Goal: Task Accomplishment & Management: Manage account settings

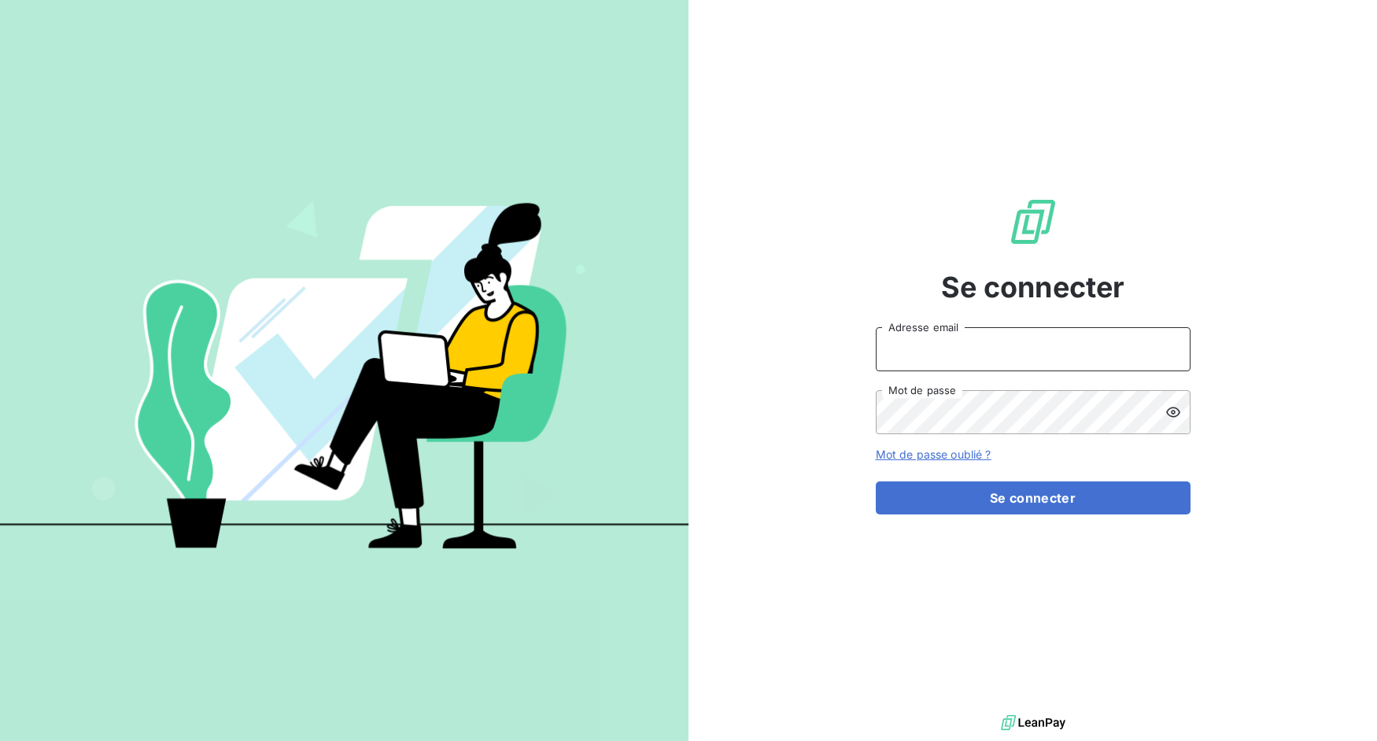
click at [898, 357] on input "Adresse email" at bounding box center [1033, 349] width 315 height 44
drag, startPoint x: 932, startPoint y: 361, endPoint x: 1010, endPoint y: 357, distance: 78.0
click at [1010, 357] on input "admin@3dcelo" at bounding box center [1033, 349] width 315 height 44
type input "admin@cfaafia"
click at [876, 481] on button "Se connecter" at bounding box center [1033, 497] width 315 height 33
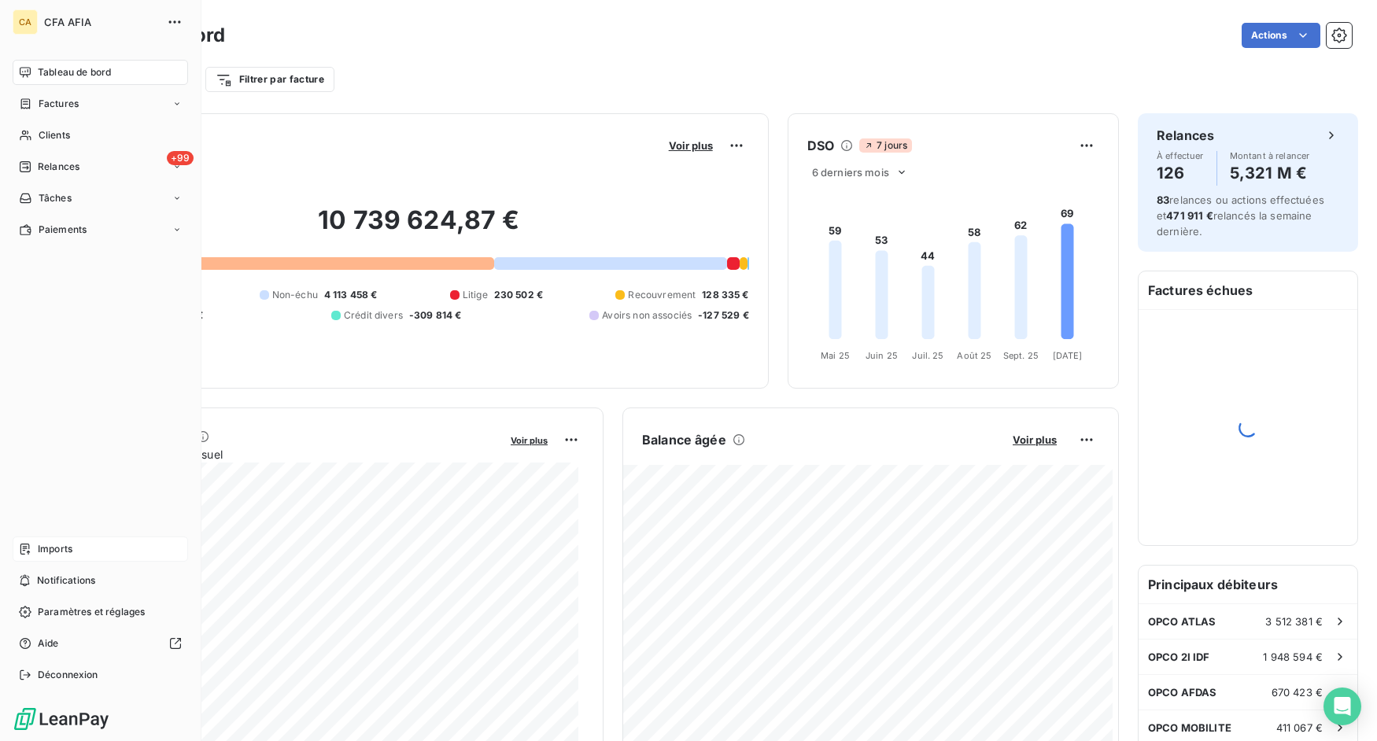
click at [37, 553] on div "Imports" at bounding box center [100, 548] width 175 height 25
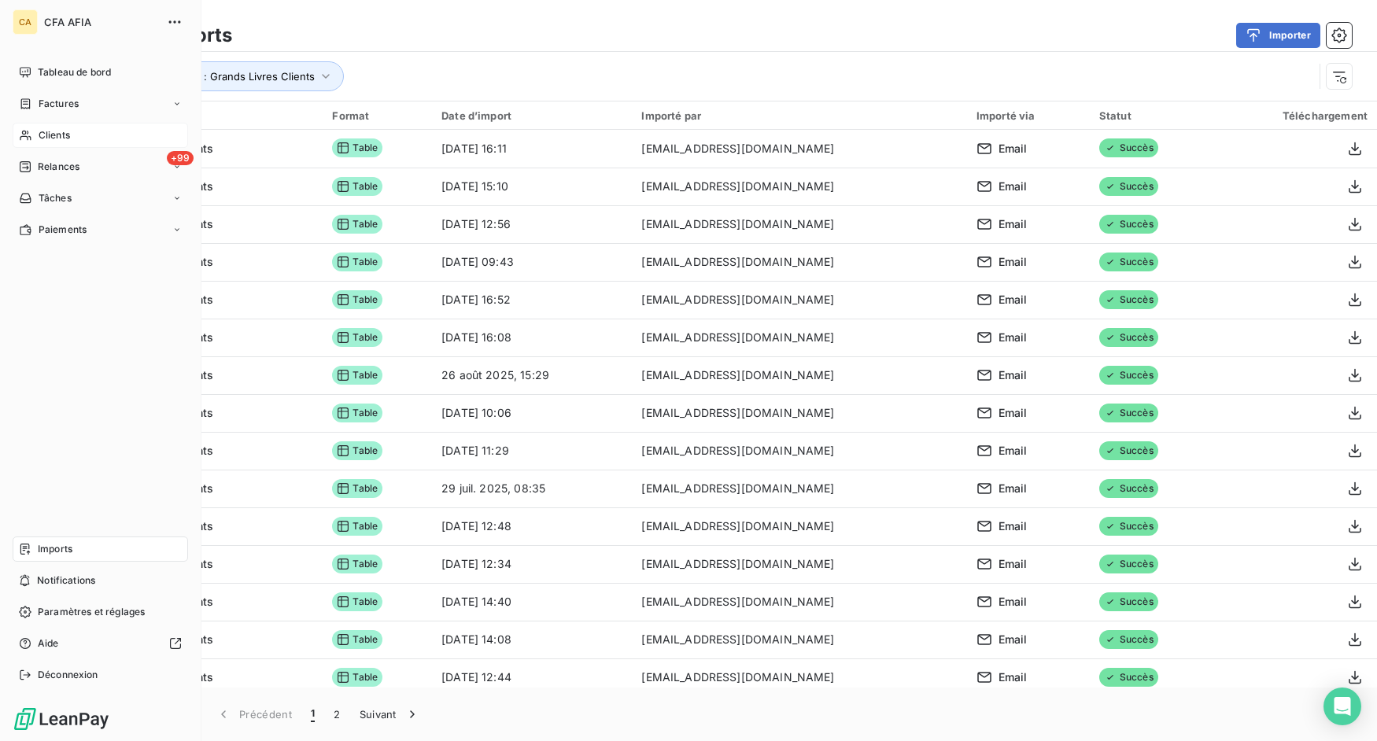
click at [29, 127] on div "Clients" at bounding box center [100, 135] width 175 height 25
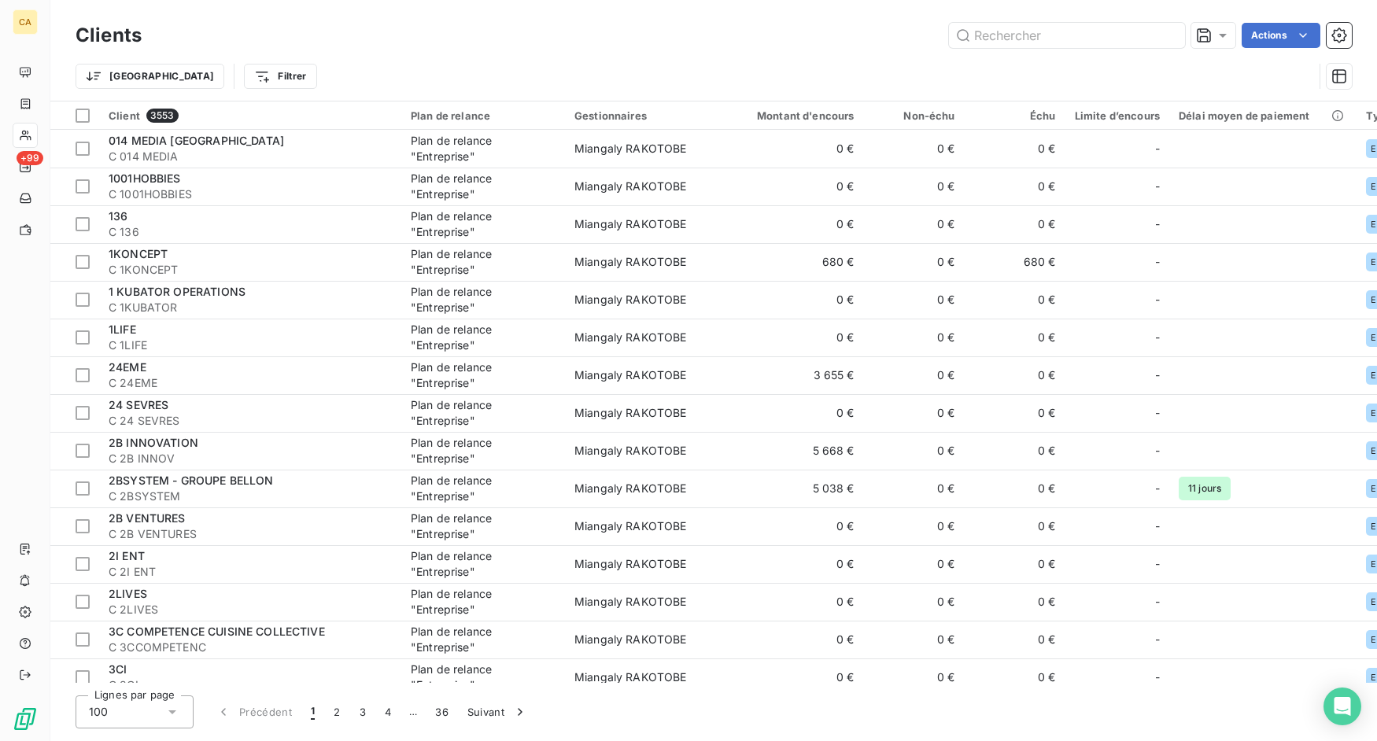
click at [307, 141] on div "014 MEDIA [GEOGRAPHIC_DATA]" at bounding box center [250, 141] width 283 height 16
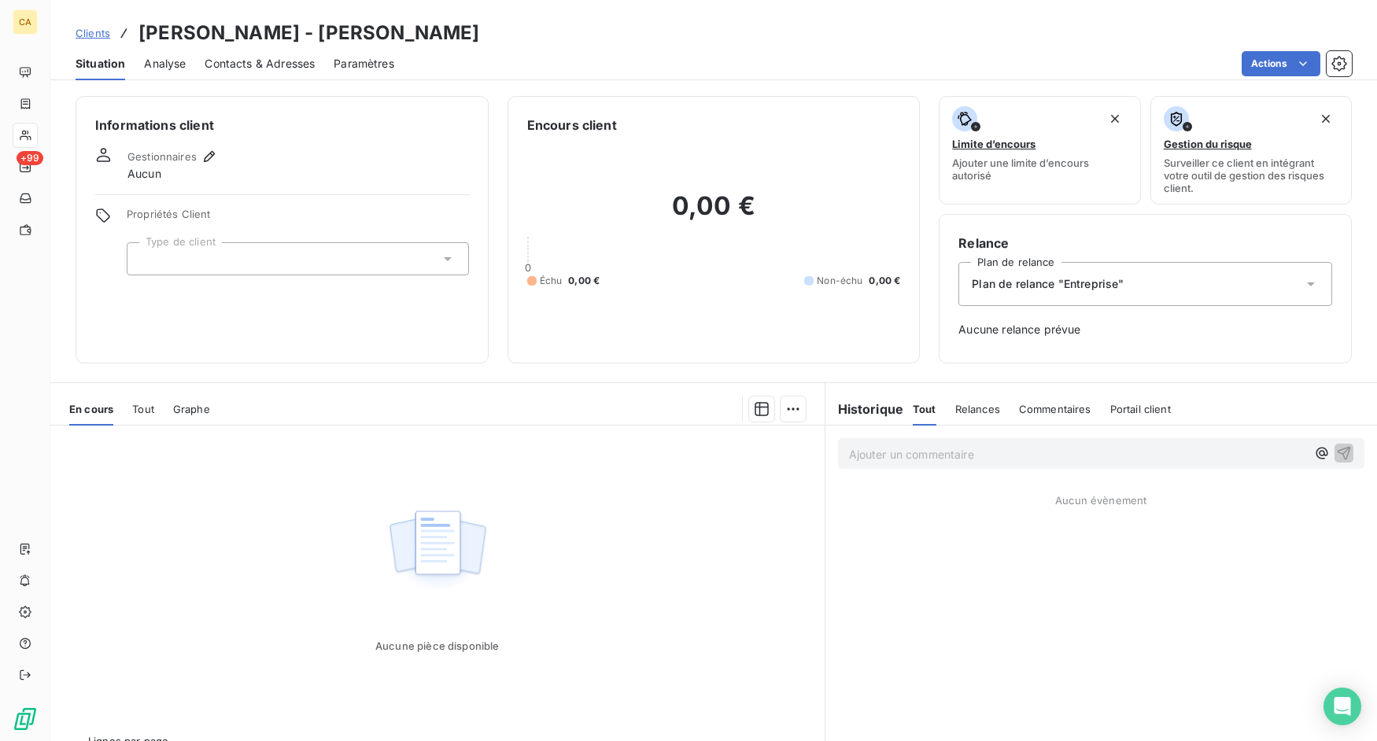
click at [157, 415] on div "En cours Tout Graphe" at bounding box center [437, 409] width 774 height 33
click at [149, 409] on span "Tout" at bounding box center [143, 409] width 22 height 13
click at [173, 400] on div "En cours Tout Graphe" at bounding box center [437, 409] width 774 height 33
click at [96, 412] on span "En cours" at bounding box center [91, 409] width 44 height 13
click at [100, 35] on span "Clients" at bounding box center [93, 33] width 35 height 13
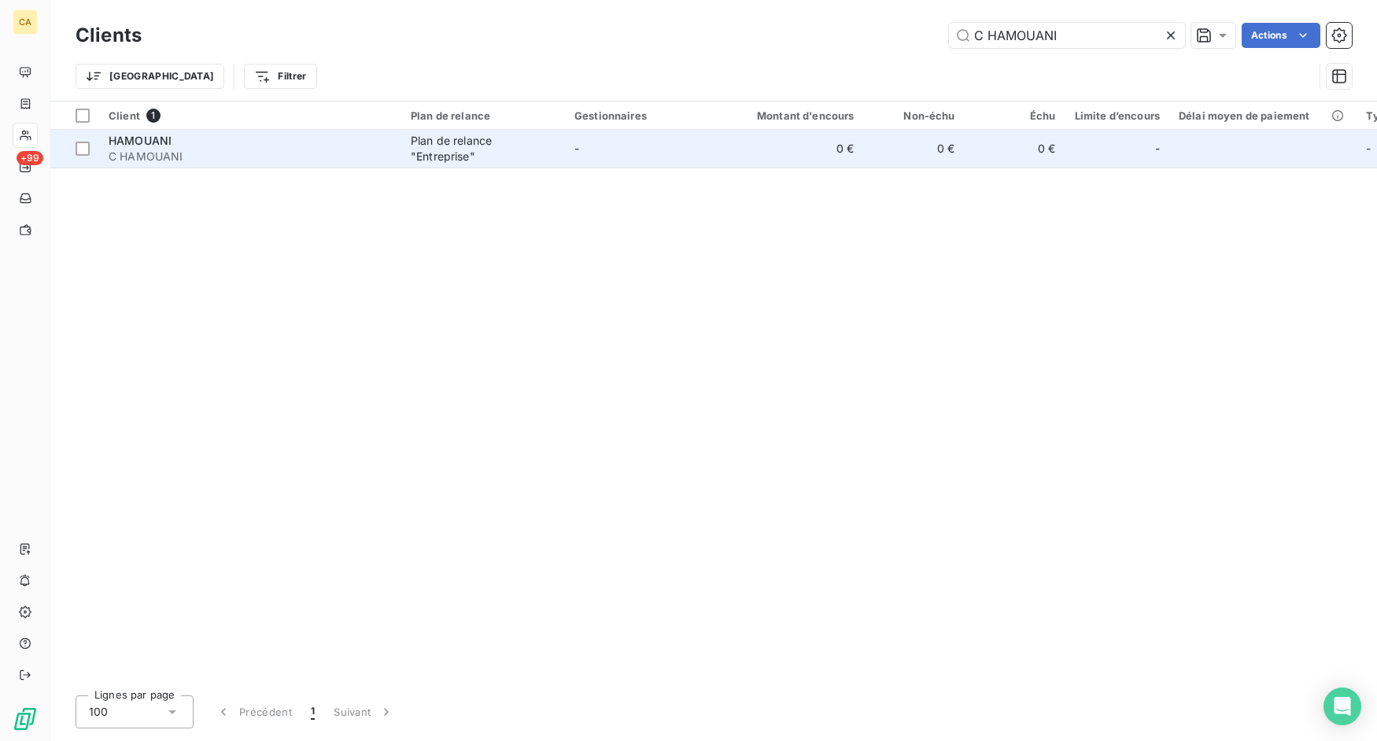
type input "C HAMOUANI"
click at [315, 143] on div "HAMOUANI" at bounding box center [250, 141] width 283 height 16
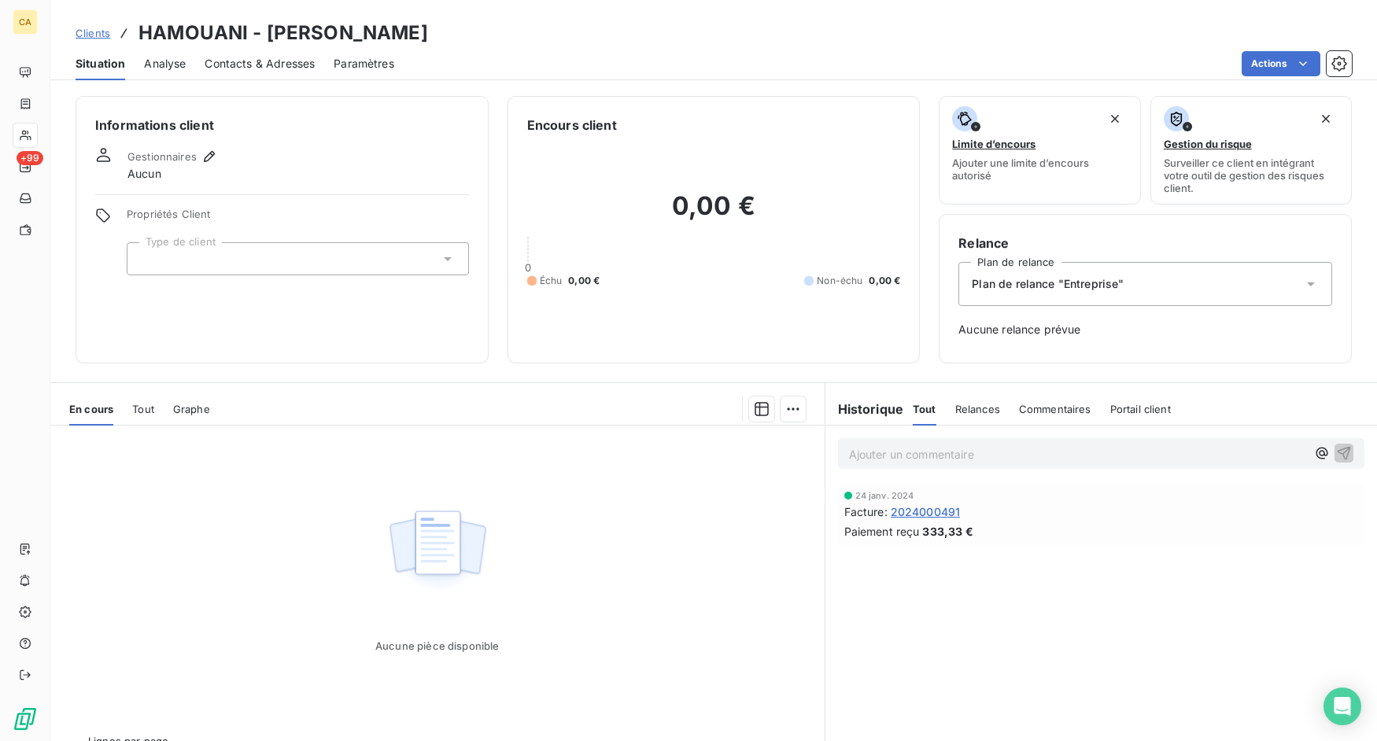
click at [146, 416] on div "Tout" at bounding box center [143, 409] width 22 height 33
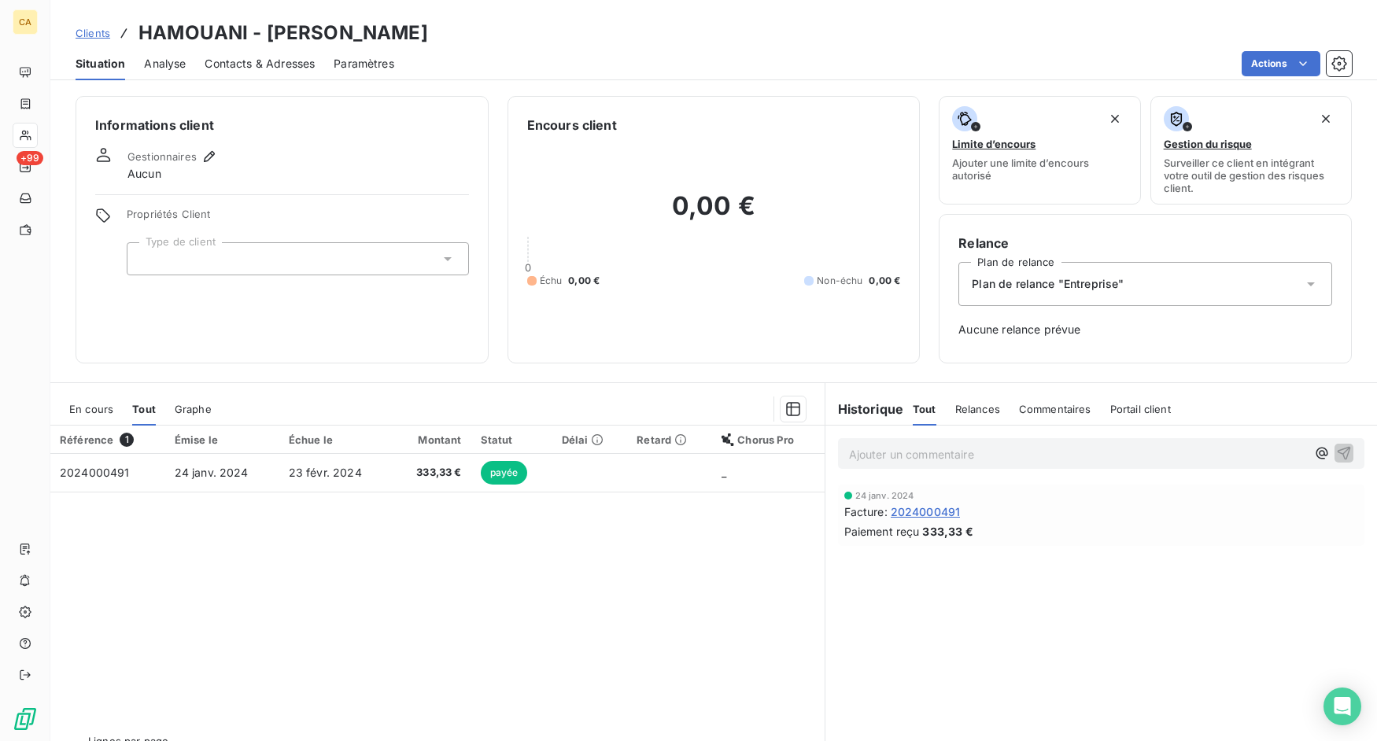
click at [106, 417] on div "En cours" at bounding box center [91, 409] width 44 height 33
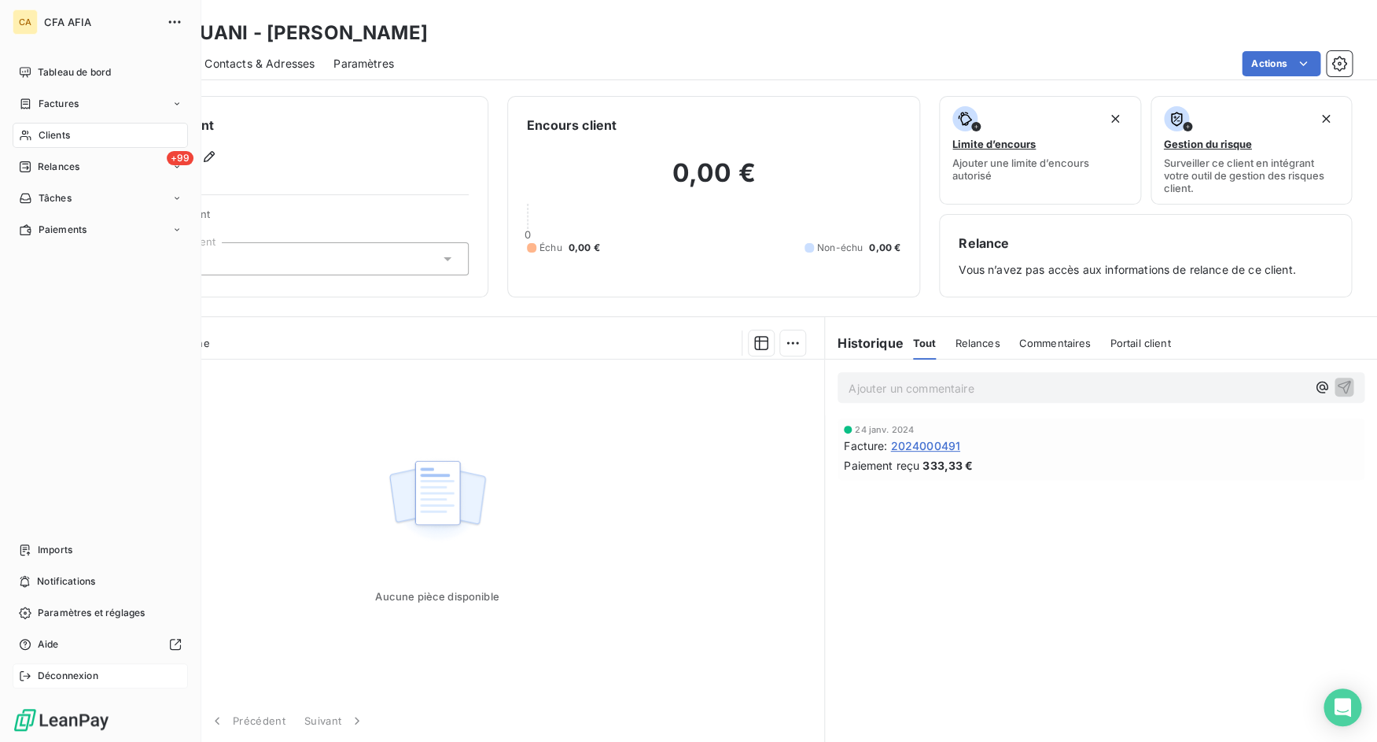
click at [36, 680] on div "Déconnexion" at bounding box center [100, 675] width 175 height 25
